Goal: Use online tool/utility: Utilize a website feature to perform a specific function

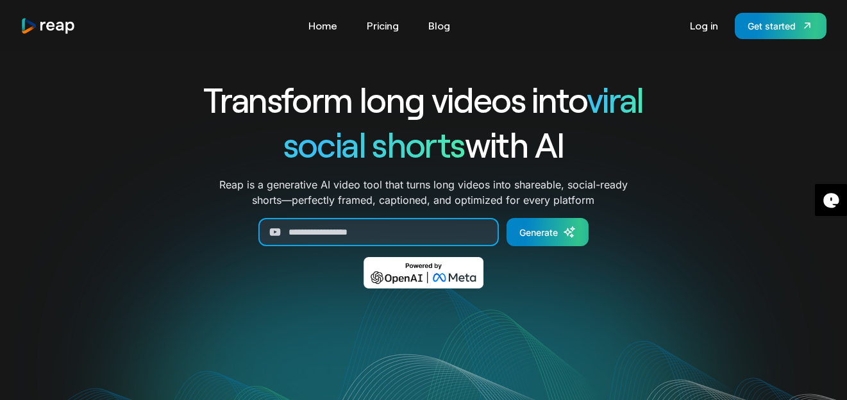
click at [337, 229] on input "Generate Form" at bounding box center [378, 232] width 240 height 28
paste input "**********"
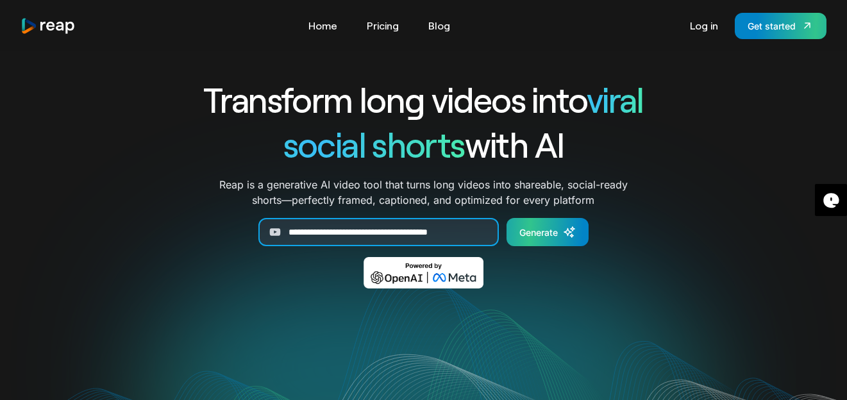
type input "**********"
click at [543, 234] on div "Generate" at bounding box center [538, 232] width 38 height 13
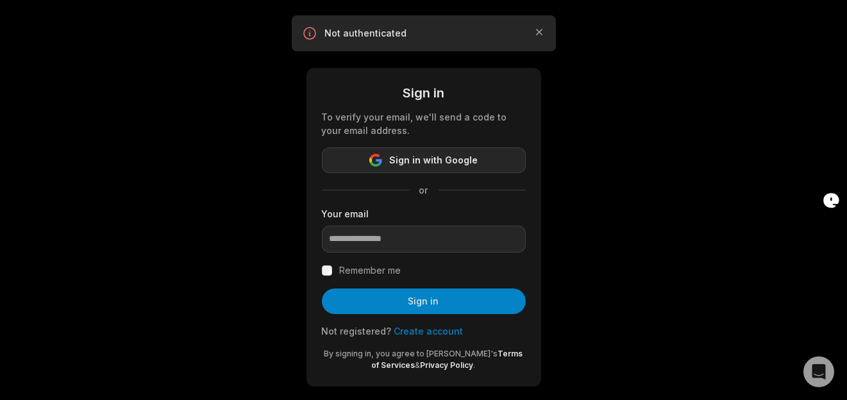
click at [390, 169] on button "Sign in with Google" at bounding box center [424, 160] width 204 height 26
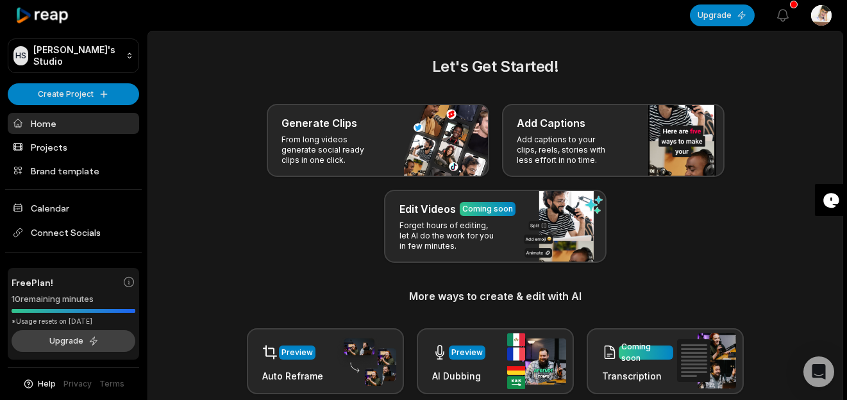
click at [83, 347] on button "Upgrade" at bounding box center [74, 341] width 124 height 22
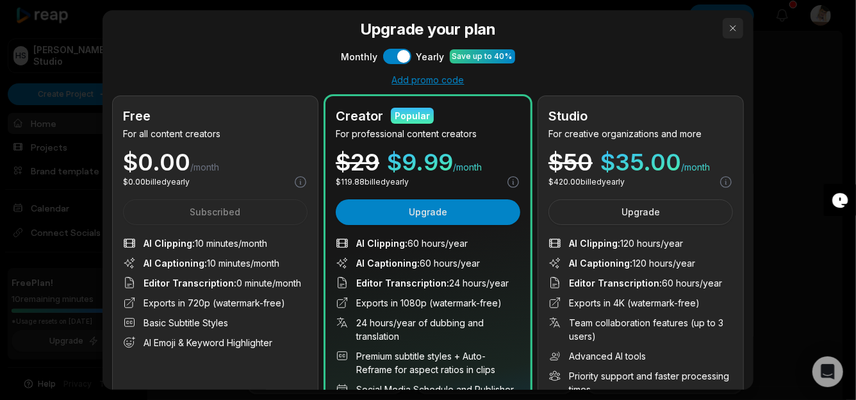
click at [727, 30] on button "button" at bounding box center [733, 28] width 21 height 21
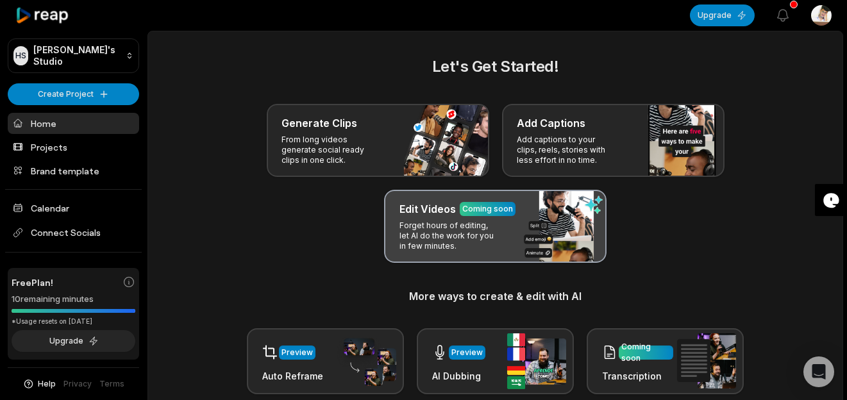
click at [443, 244] on p "Forget hours of editing, let AI do the work for you in few minutes." at bounding box center [448, 236] width 99 height 31
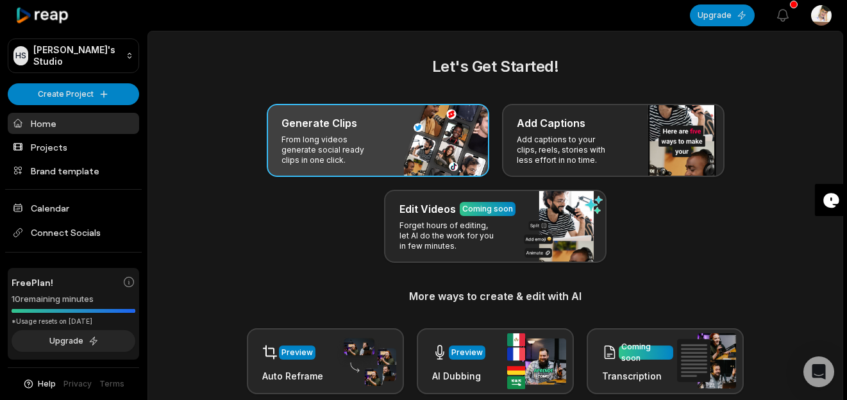
click at [389, 125] on div "Generate Clips" at bounding box center [378, 122] width 192 height 15
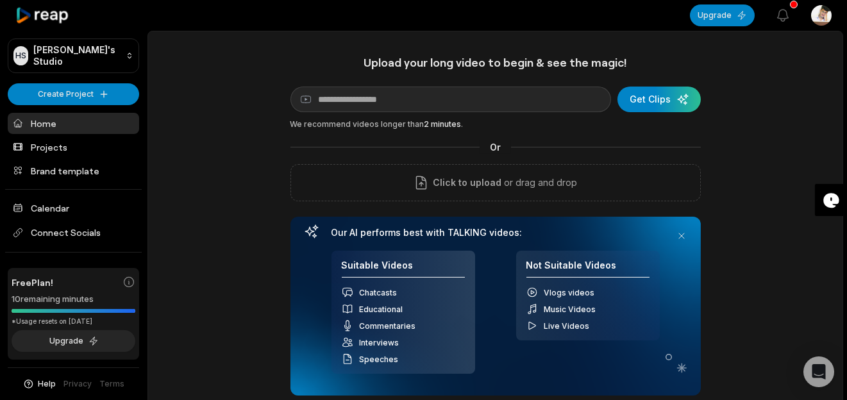
click at [389, 125] on div "We recommend videos longer than 2 minutes ." at bounding box center [495, 125] width 410 height 12
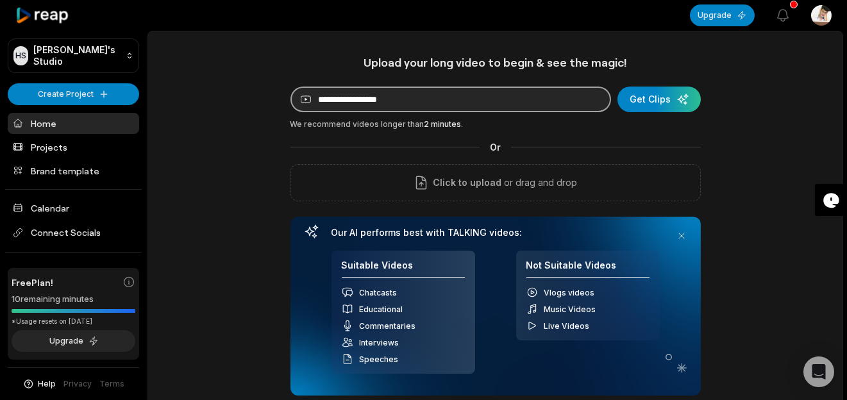
click at [390, 104] on input at bounding box center [450, 100] width 320 height 26
click at [391, 94] on input at bounding box center [450, 100] width 320 height 26
paste input "**********"
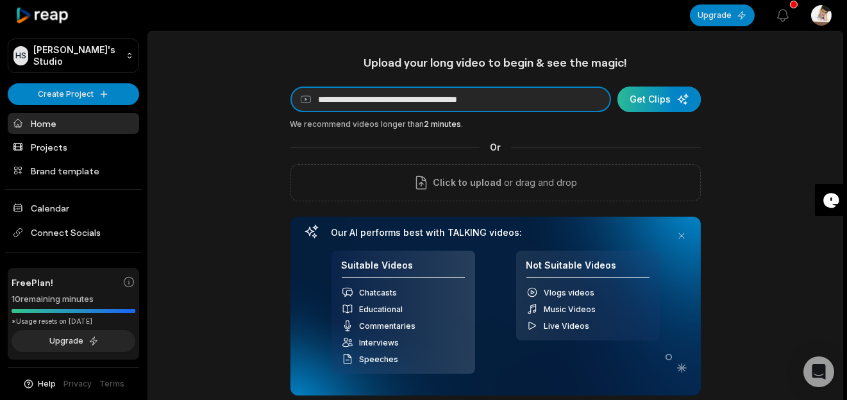
type input "**********"
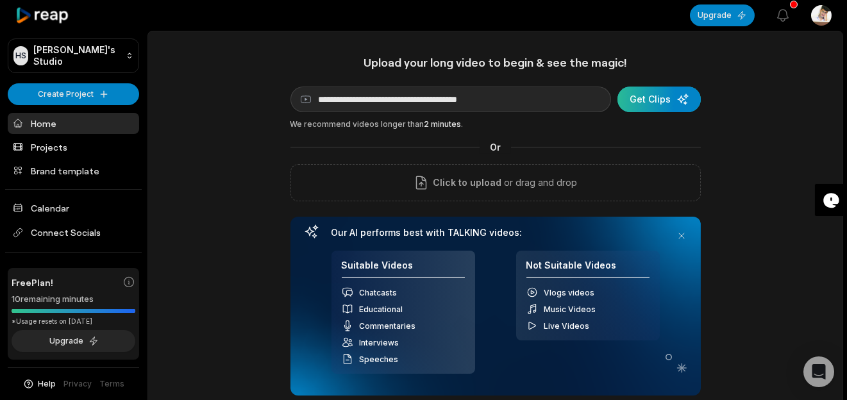
click at [644, 101] on div "submit" at bounding box center [658, 100] width 83 height 26
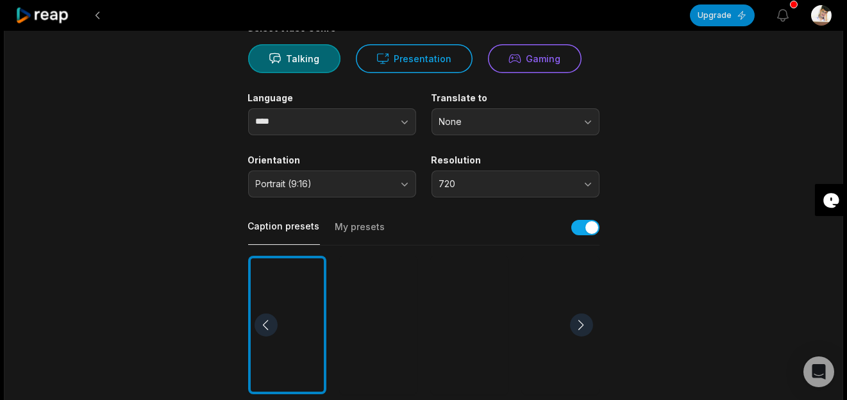
scroll to position [185, 0]
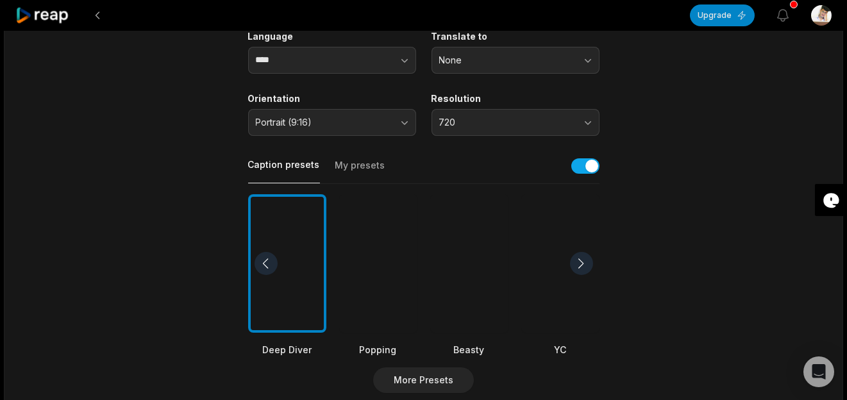
click at [292, 268] on div at bounding box center [287, 263] width 78 height 139
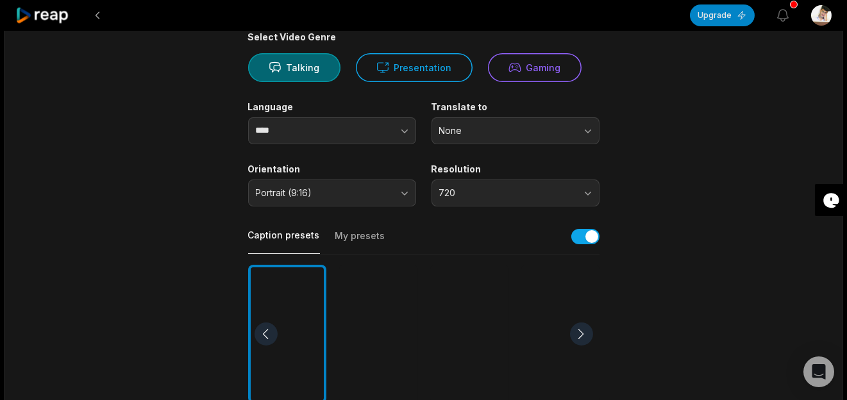
scroll to position [110, 0]
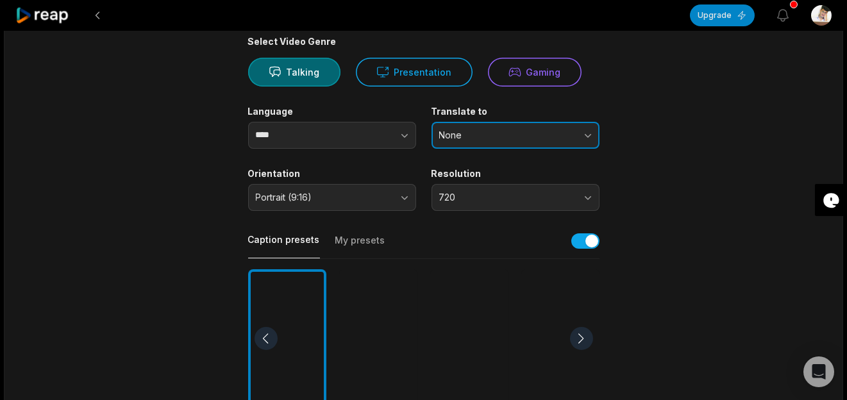
click at [484, 145] on button "None" at bounding box center [515, 135] width 168 height 27
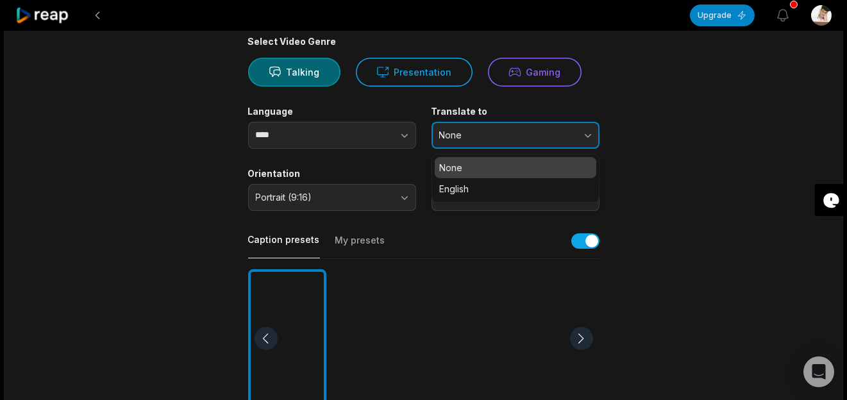
click at [484, 145] on button "None" at bounding box center [515, 135] width 168 height 27
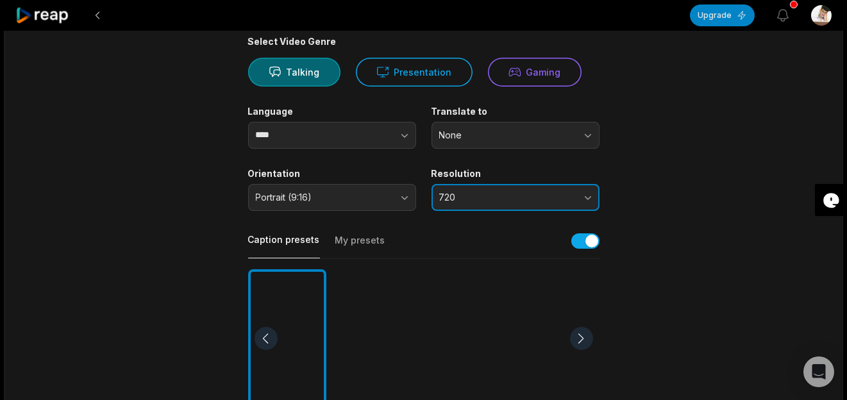
click at [472, 202] on button "720" at bounding box center [515, 197] width 168 height 27
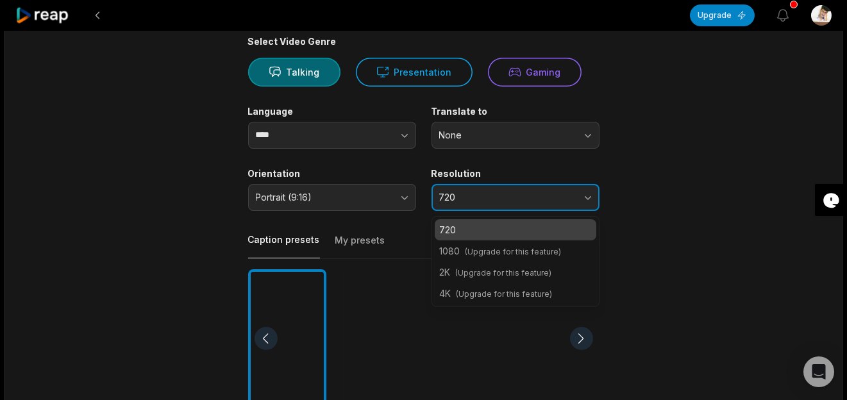
click at [472, 202] on button "720" at bounding box center [515, 197] width 168 height 27
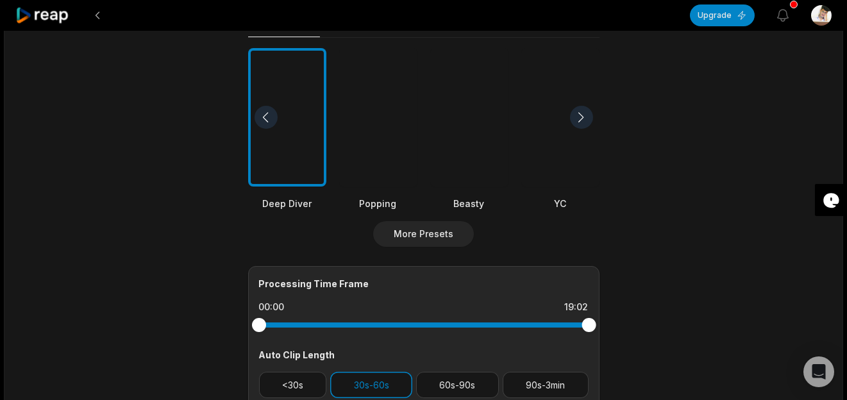
scroll to position [335, 0]
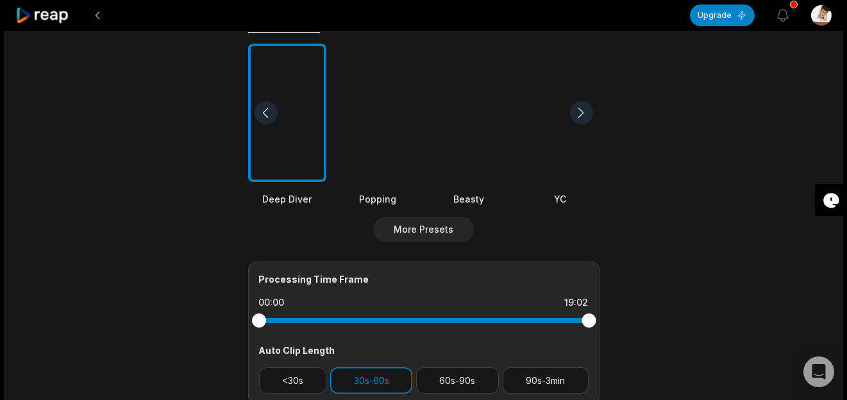
click at [472, 202] on div "Beasty" at bounding box center [469, 198] width 78 height 13
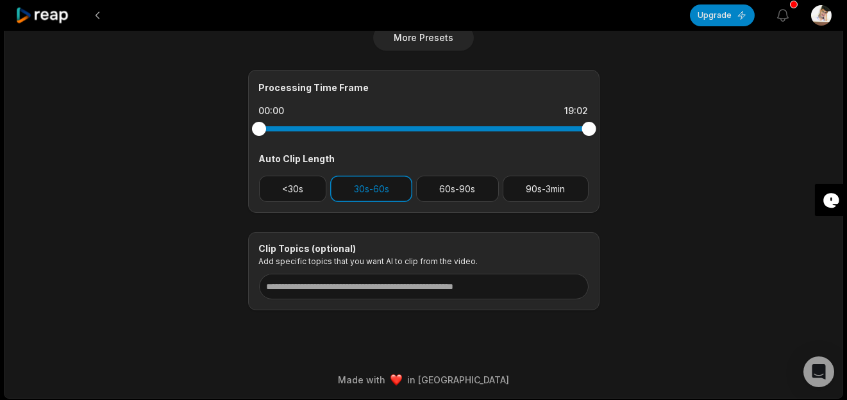
scroll to position [0, 0]
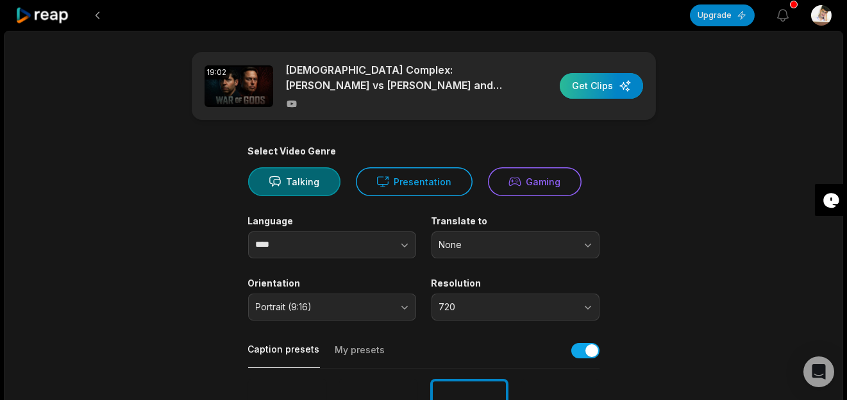
click at [588, 80] on div "button" at bounding box center [601, 86] width 83 height 26
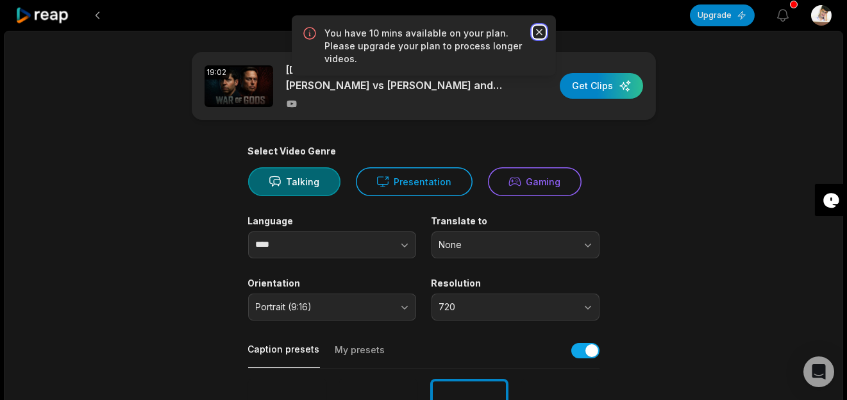
click at [536, 35] on icon "button" at bounding box center [539, 32] width 13 height 13
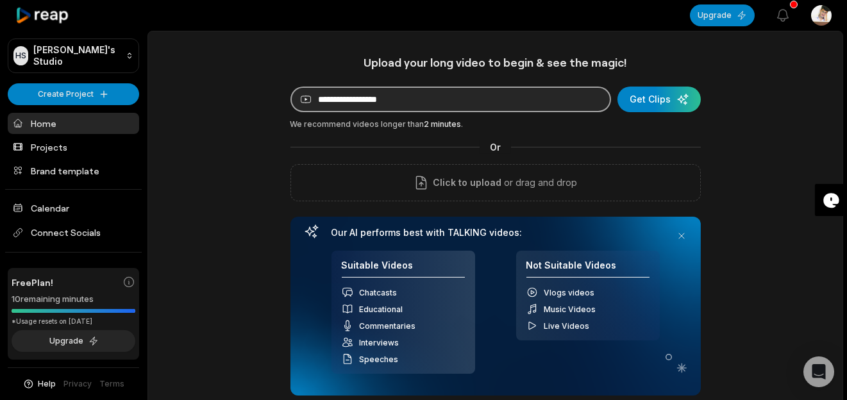
click at [415, 97] on input at bounding box center [450, 100] width 320 height 26
